Goal: Task Accomplishment & Management: Manage account settings

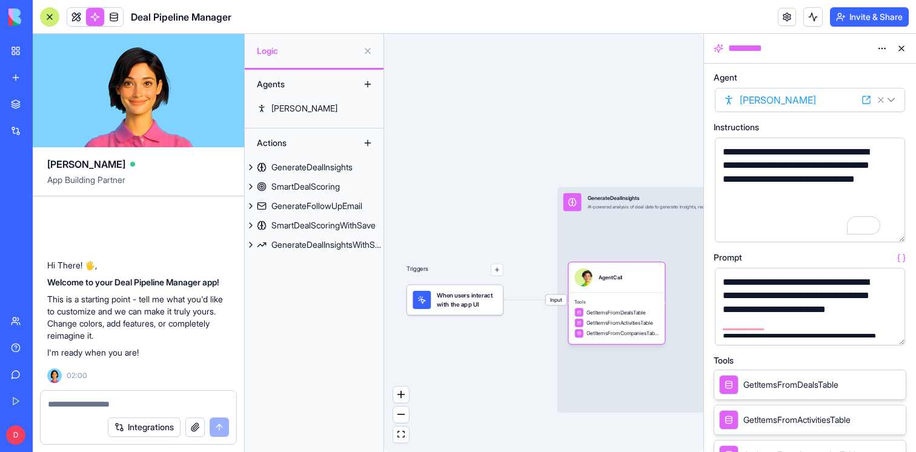
click at [905, 49] on button at bounding box center [901, 48] width 19 height 19
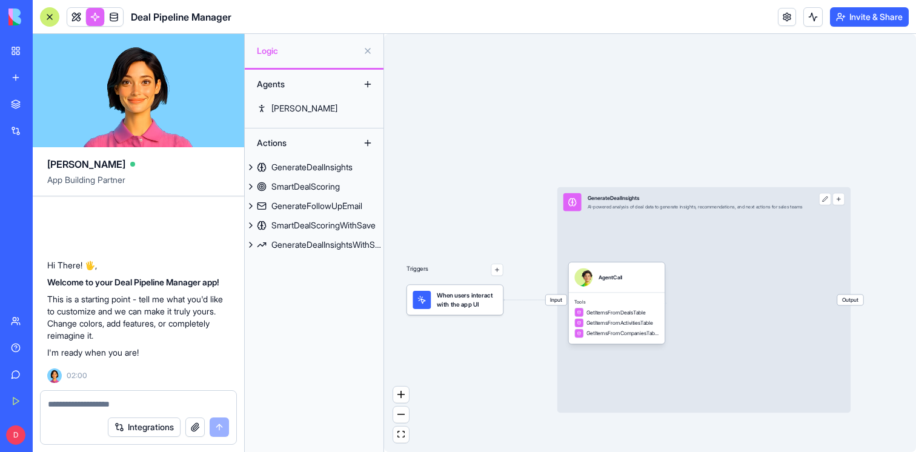
click at [365, 47] on button at bounding box center [367, 50] width 19 height 19
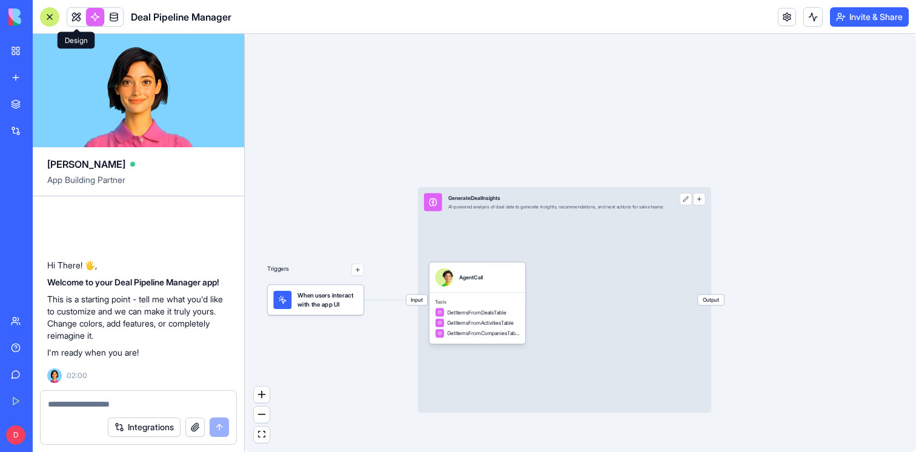
click at [73, 20] on link at bounding box center [76, 17] width 18 height 18
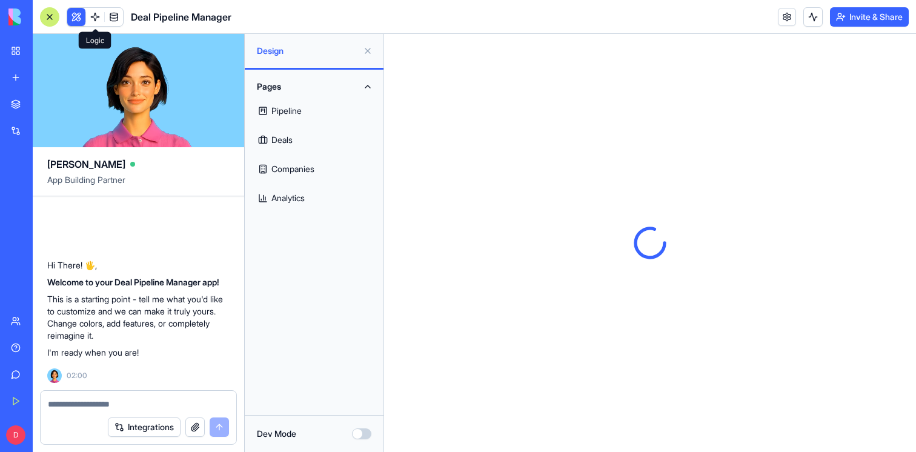
click at [104, 18] on link at bounding box center [95, 17] width 18 height 18
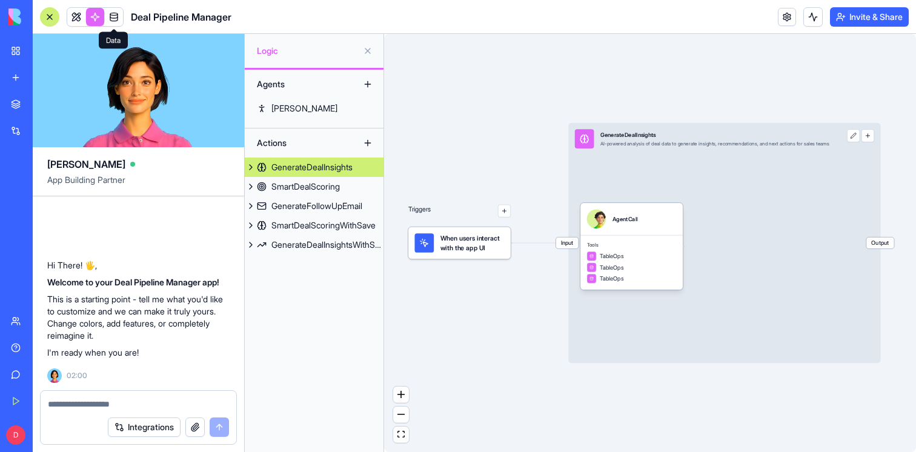
click at [116, 15] on link at bounding box center [114, 17] width 18 height 18
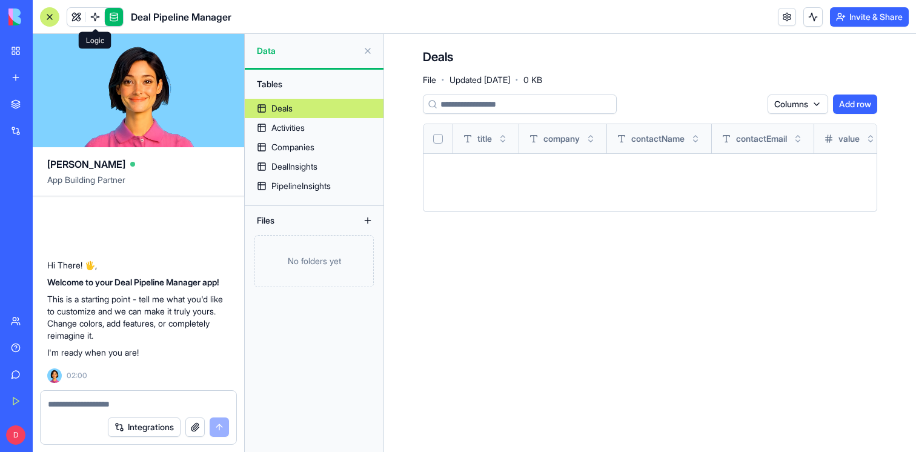
click at [94, 16] on link at bounding box center [95, 17] width 18 height 18
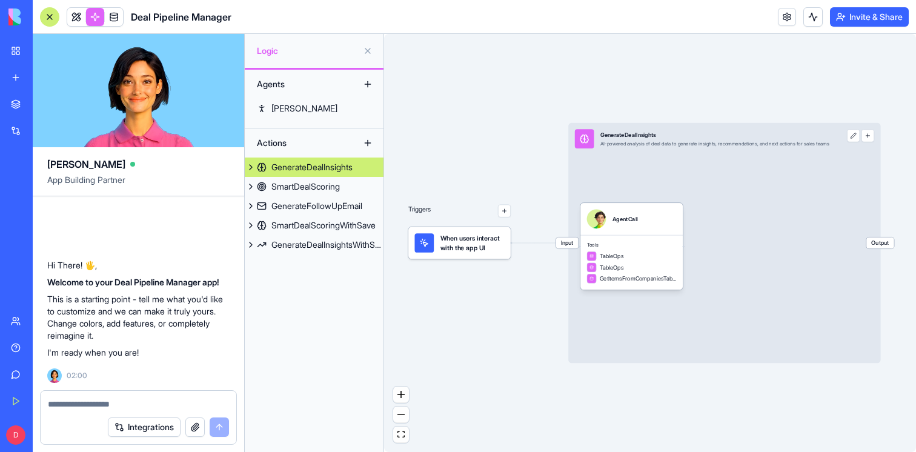
click at [128, 16] on div "Deal Pipeline Manager" at bounding box center [135, 16] width 191 height 19
click at [112, 16] on link at bounding box center [114, 17] width 18 height 18
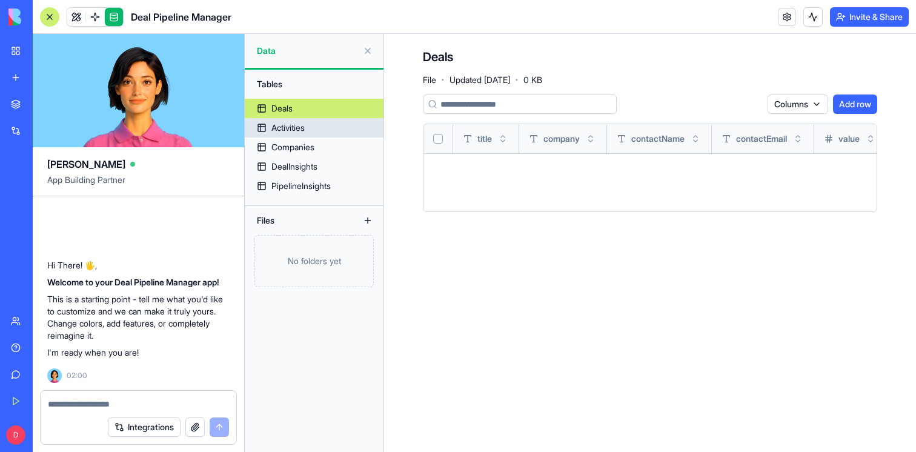
click at [302, 128] on div "Activities" at bounding box center [287, 128] width 33 height 12
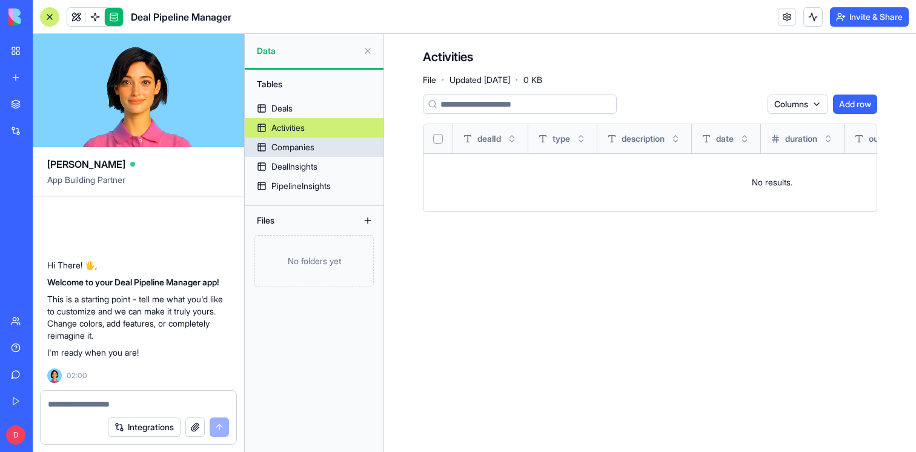
click at [296, 142] on div "Companies" at bounding box center [292, 147] width 43 height 12
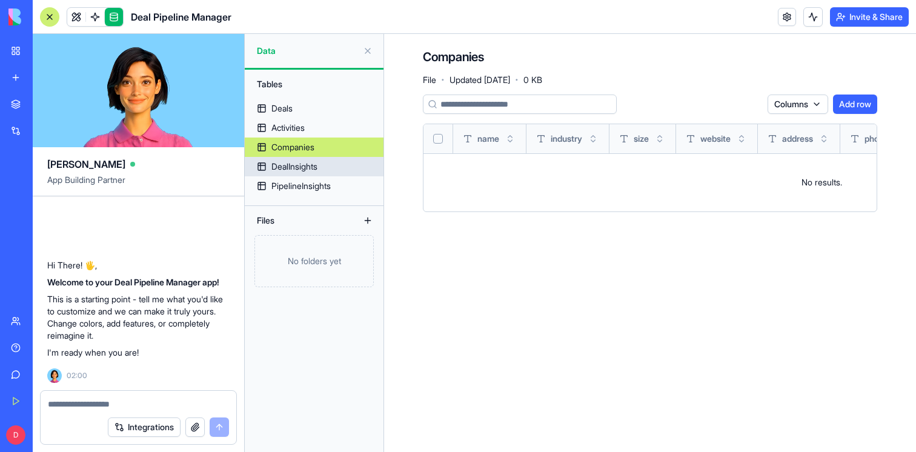
click at [293, 159] on link "DealInsights" at bounding box center [314, 166] width 139 height 19
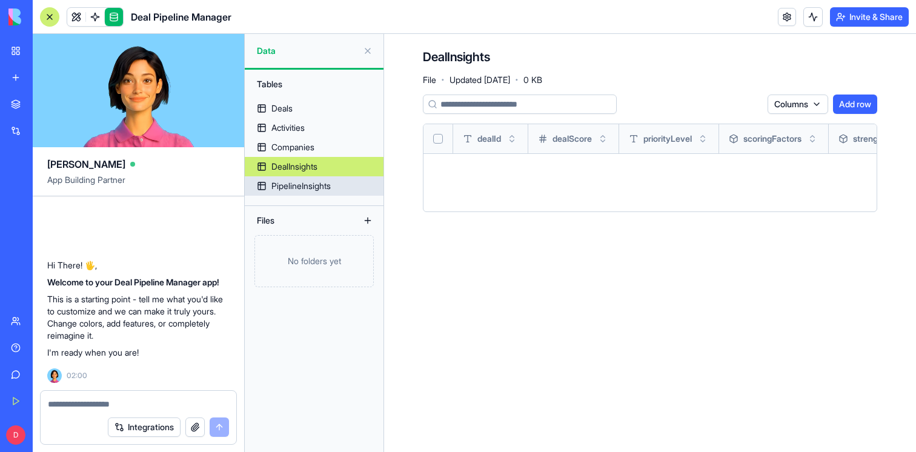
click at [293, 182] on div "PipelineInsights" at bounding box center [300, 186] width 59 height 12
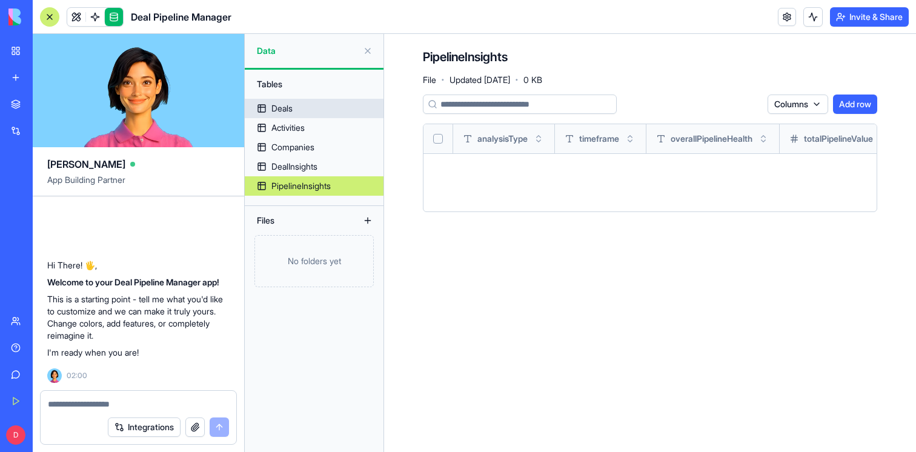
click at [287, 108] on div "Deals" at bounding box center [281, 108] width 21 height 12
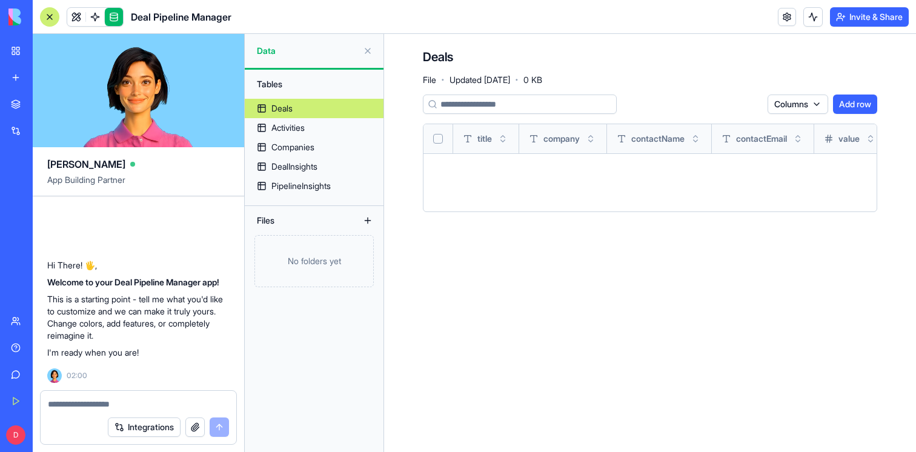
click at [853, 105] on button "Add row" at bounding box center [855, 103] width 44 height 19
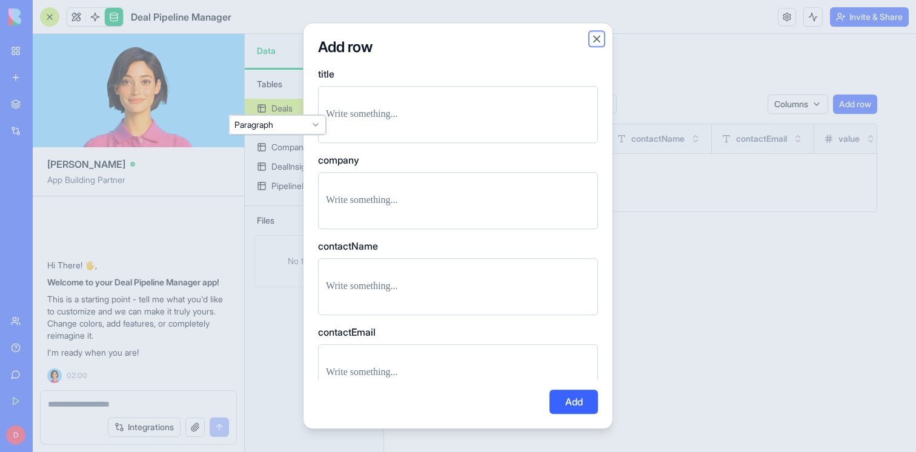
click at [600, 33] on button "Close" at bounding box center [597, 39] width 12 height 12
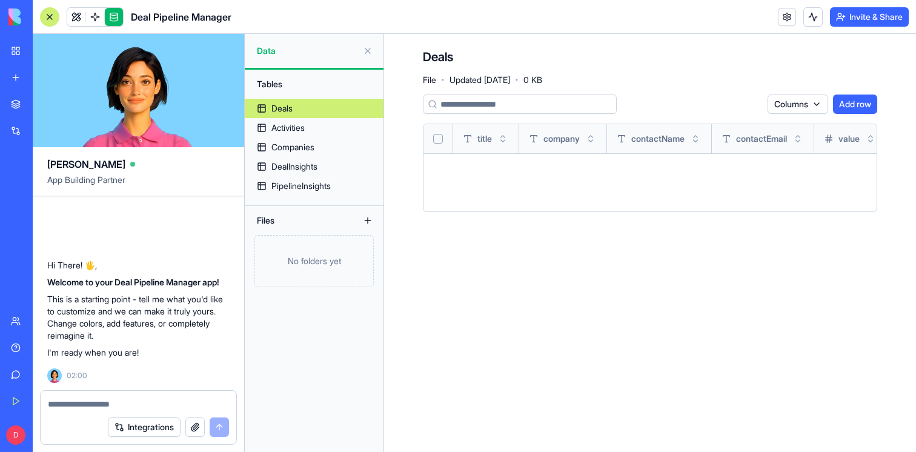
click at [445, 141] on th at bounding box center [438, 138] width 30 height 29
click at [441, 141] on button "Select all" at bounding box center [438, 139] width 10 height 10
